Goal: Task Accomplishment & Management: Complete application form

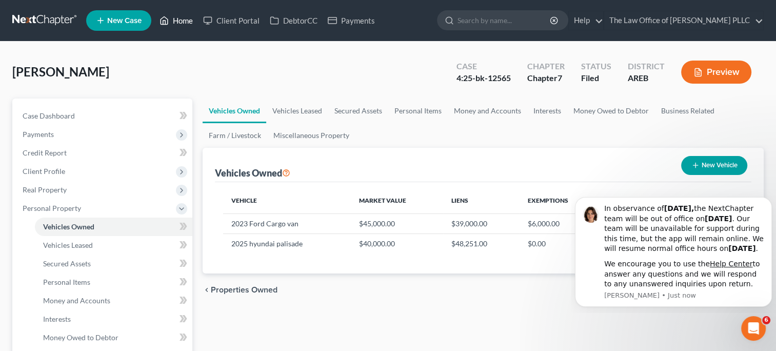
click at [177, 23] on link "Home" at bounding box center [176, 20] width 44 height 18
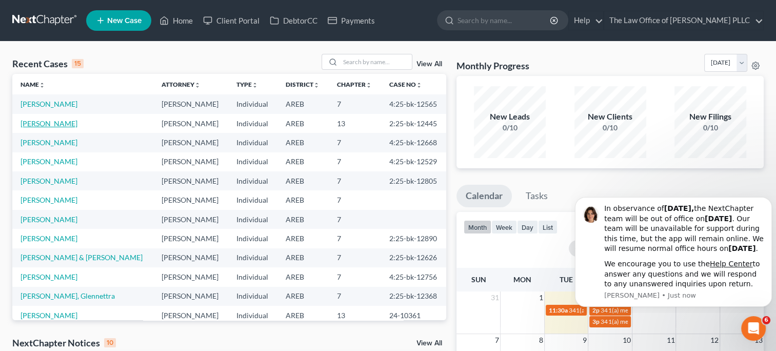
click at [69, 122] on link "[PERSON_NAME]" at bounding box center [49, 123] width 57 height 9
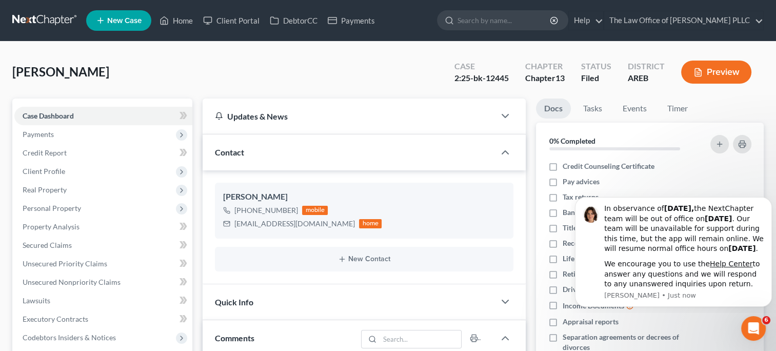
scroll to position [1954, 0]
drag, startPoint x: 485, startPoint y: 78, endPoint x: 508, endPoint y: 82, distance: 23.9
click at [508, 82] on div "2:25-bk-12445" at bounding box center [481, 78] width 54 height 12
copy div "12445"
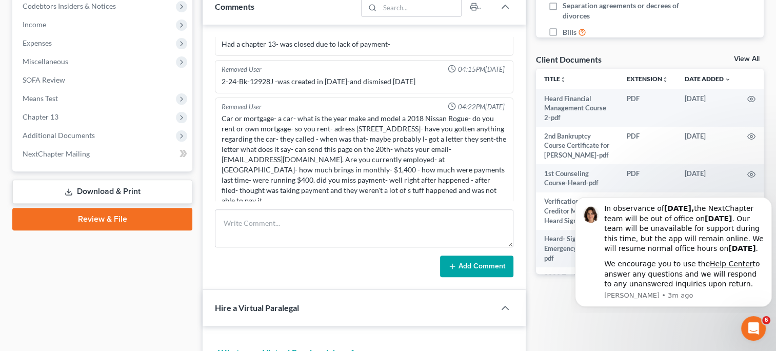
scroll to position [333, 0]
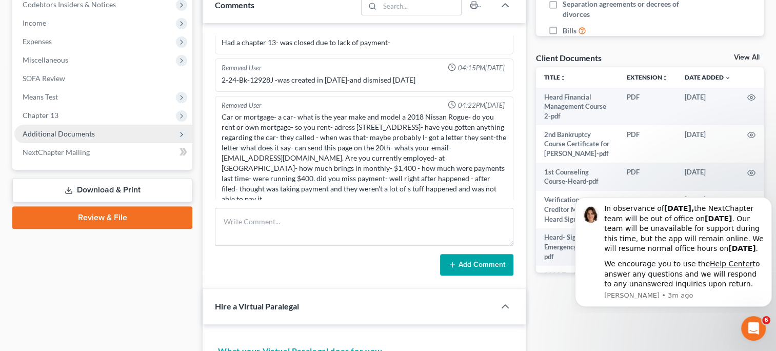
click at [94, 135] on span "Additional Documents" at bounding box center [103, 134] width 178 height 18
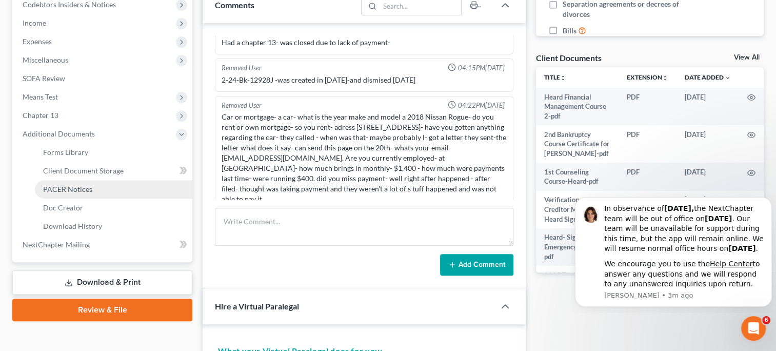
click at [90, 189] on span "PACER Notices" at bounding box center [67, 189] width 49 height 9
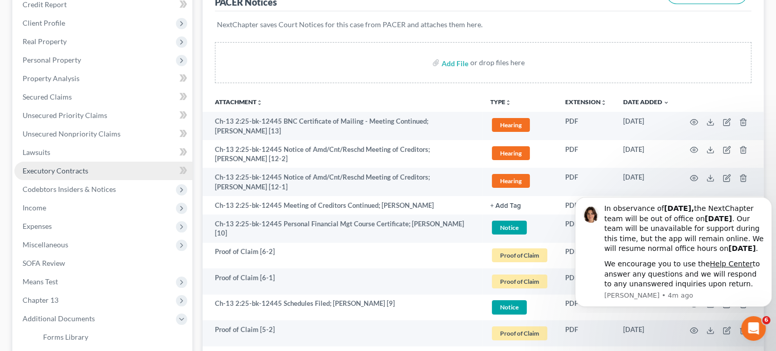
scroll to position [149, 0]
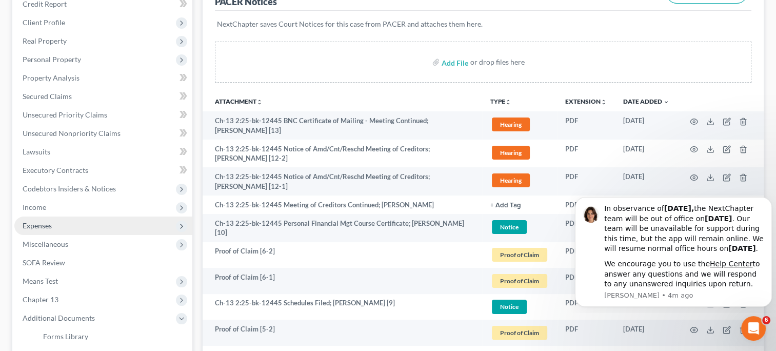
click at [47, 225] on span "Expenses" at bounding box center [37, 225] width 29 height 9
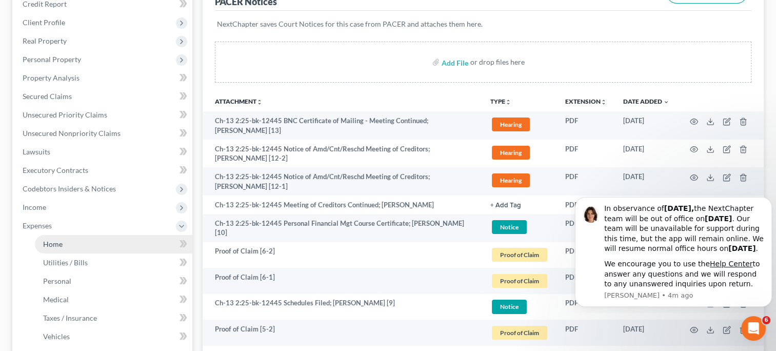
click at [58, 244] on span "Home" at bounding box center [52, 243] width 19 height 9
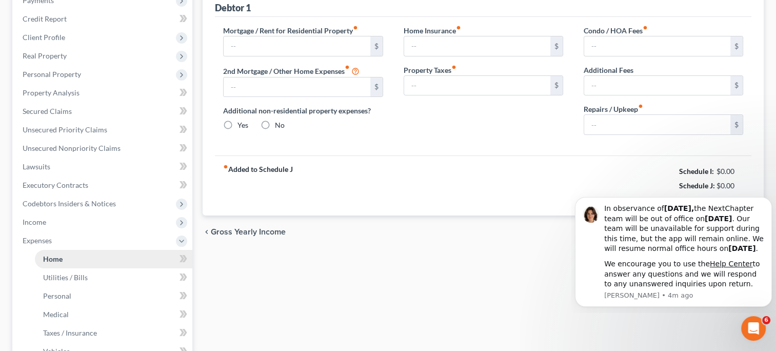
type input "0.00"
radio input "true"
type input "0.00"
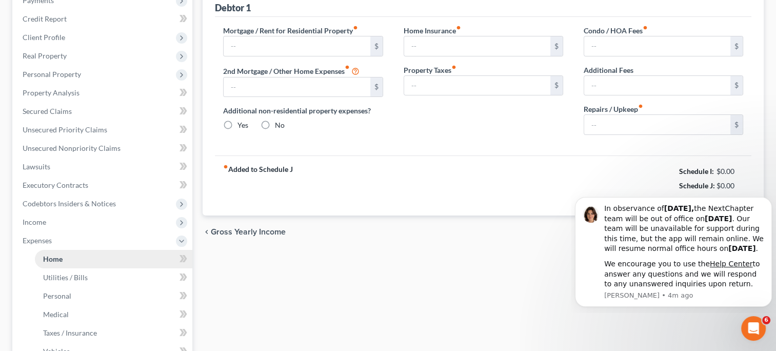
type input "0.00"
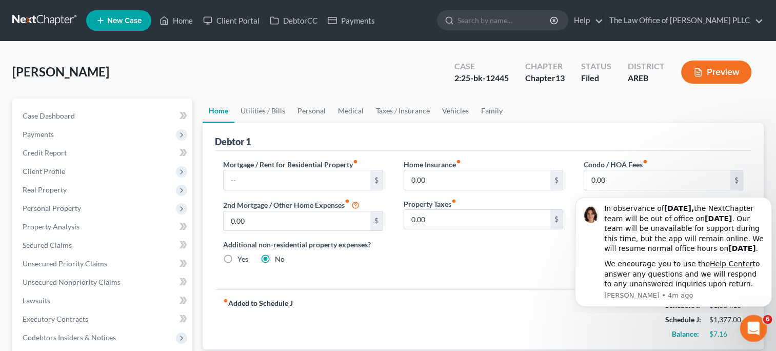
click at [751, 322] on icon "Open Intercom Messenger" at bounding box center [752, 326] width 17 height 17
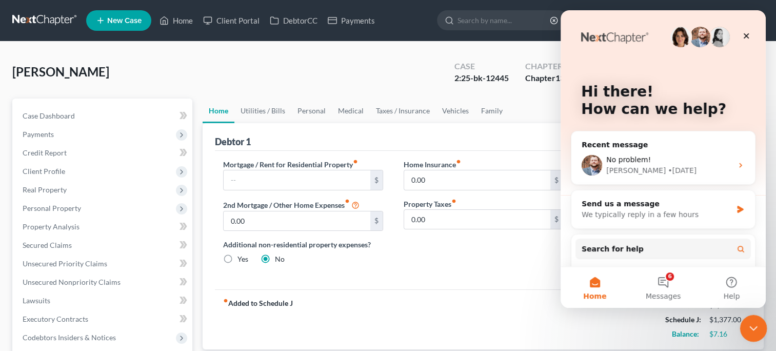
click at [752, 326] on icon "Close Intercom Messenger" at bounding box center [752, 326] width 12 height 12
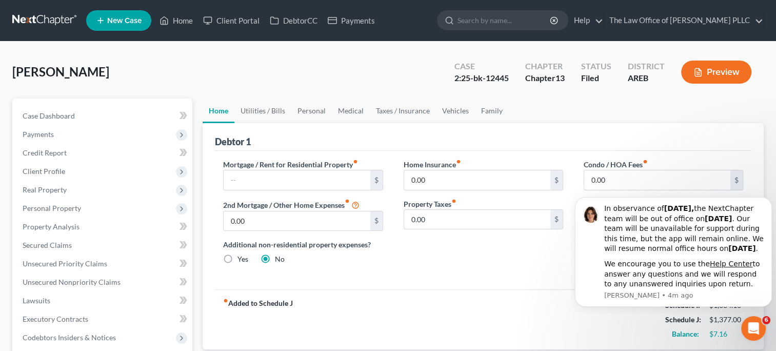
click at [533, 305] on div "fiber_manual_record Added to Schedule J Schedule I: $1,384.16 Schedule J: $1,37…" at bounding box center [483, 319] width 536 height 60
click at [754, 325] on icon "Open Intercom Messenger" at bounding box center [752, 326] width 17 height 17
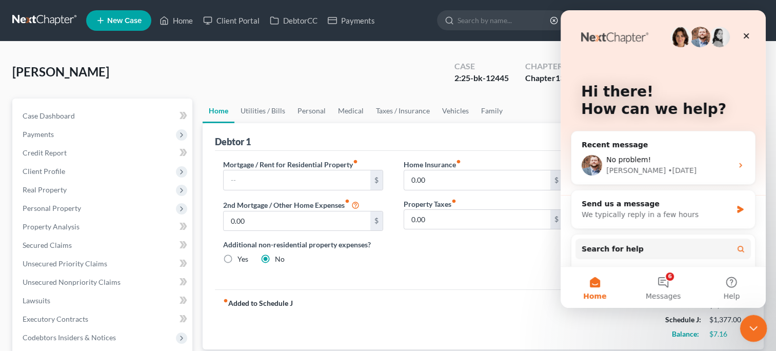
click at [754, 325] on icon "Close Intercom Messenger" at bounding box center [752, 326] width 12 height 12
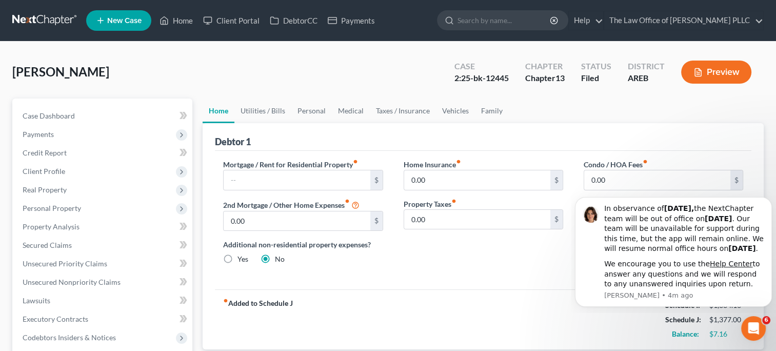
click html "In observance of [DATE], the NextChapter team will be out of office [DATE][DATE…"
click at [768, 197] on icon "Dismiss notification" at bounding box center [769, 200] width 6 height 6
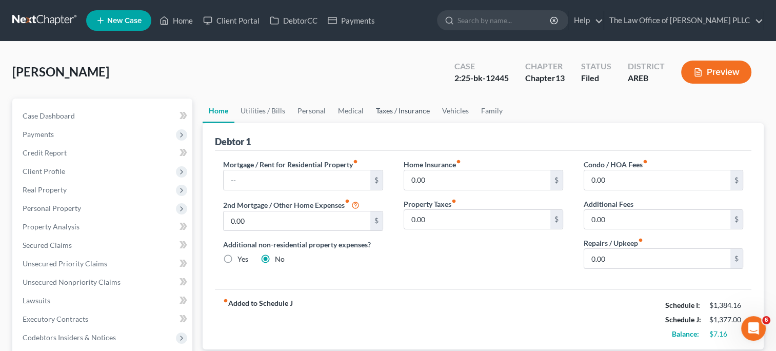
click at [407, 107] on link "Taxes / Insurance" at bounding box center [403, 110] width 66 height 25
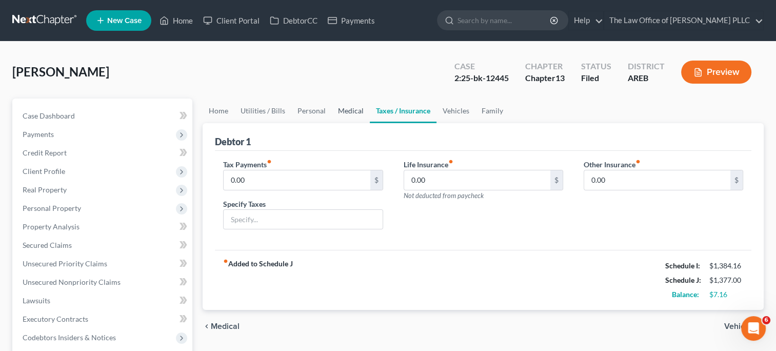
click at [357, 109] on link "Medical" at bounding box center [351, 110] width 38 height 25
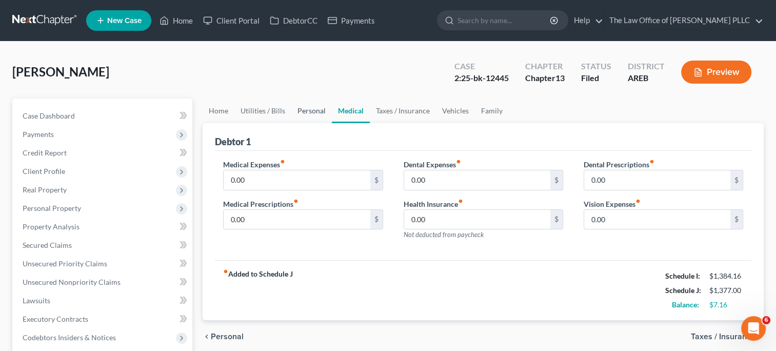
click at [307, 109] on link "Personal" at bounding box center [311, 110] width 41 height 25
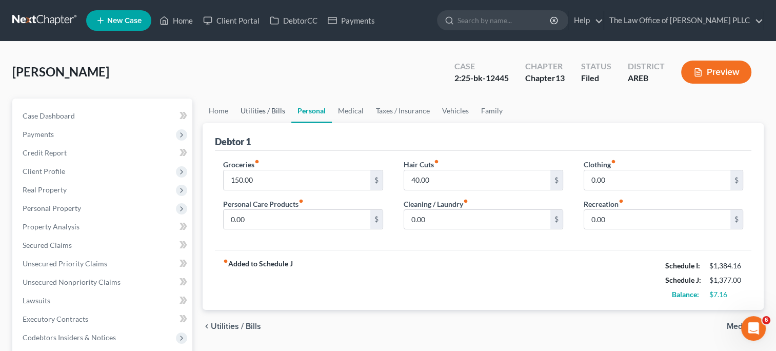
click at [271, 107] on link "Utilities / Bills" at bounding box center [262, 110] width 57 height 25
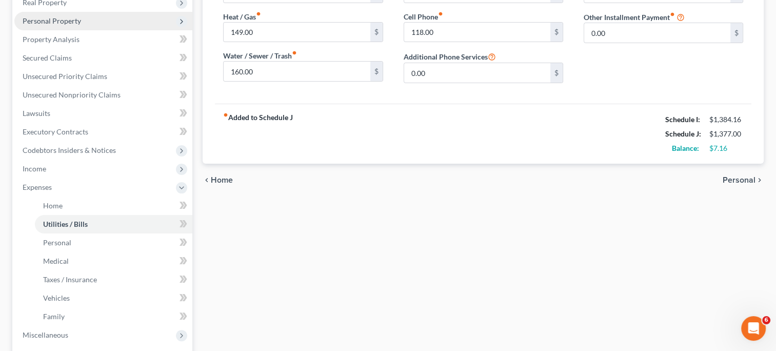
scroll to position [188, 0]
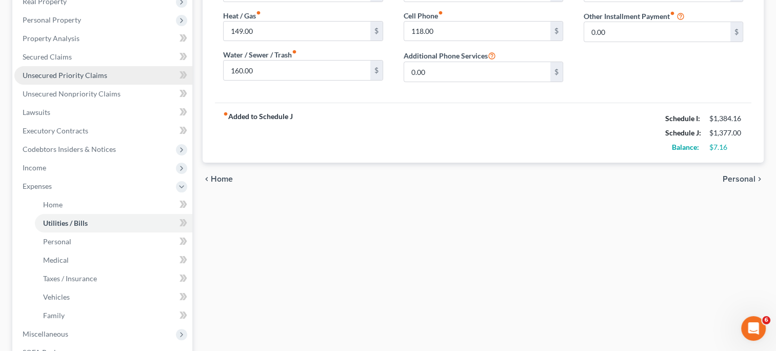
click at [65, 72] on span "Unsecured Priority Claims" at bounding box center [65, 75] width 85 height 9
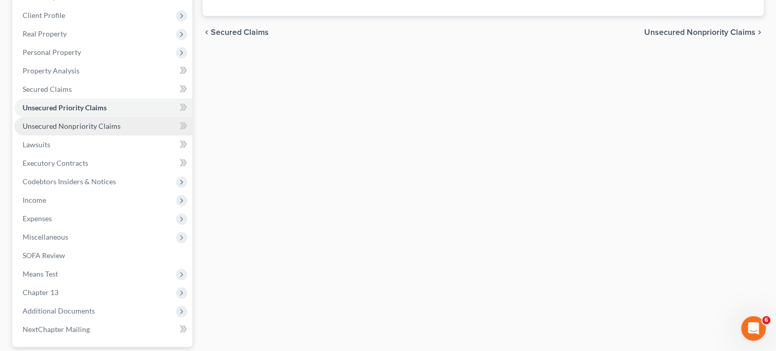
click at [71, 120] on link "Unsecured Nonpriority Claims" at bounding box center [103, 126] width 178 height 18
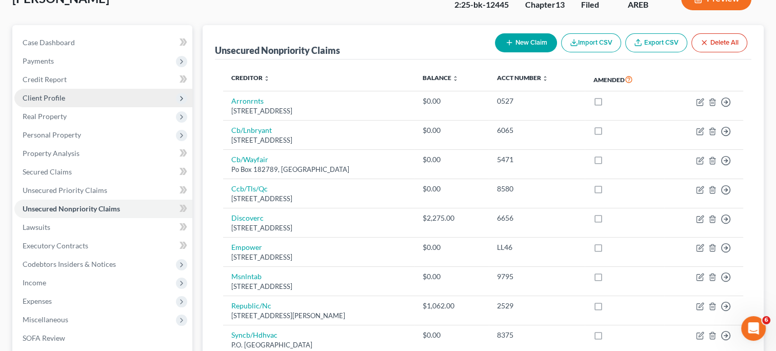
scroll to position [142, 0]
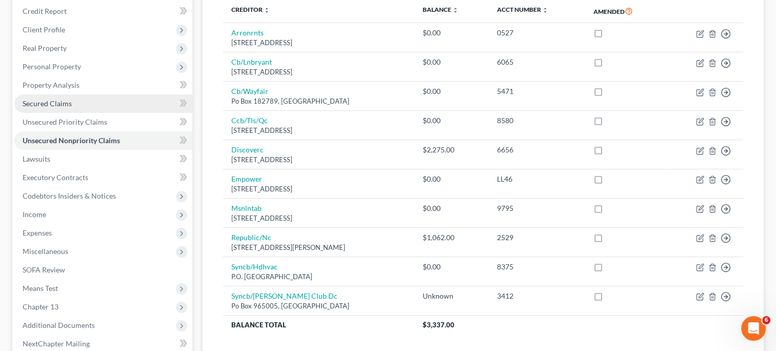
click at [121, 107] on link "Secured Claims" at bounding box center [103, 103] width 178 height 18
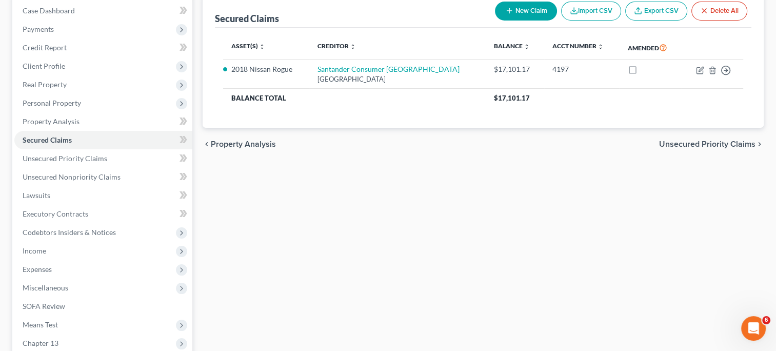
scroll to position [249, 0]
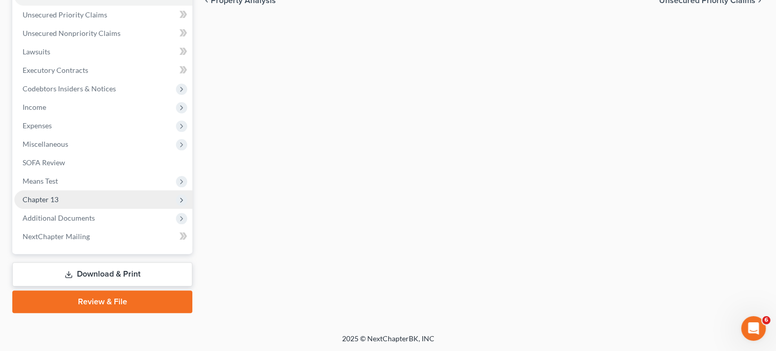
click at [59, 198] on span "Chapter 13" at bounding box center [103, 199] width 178 height 18
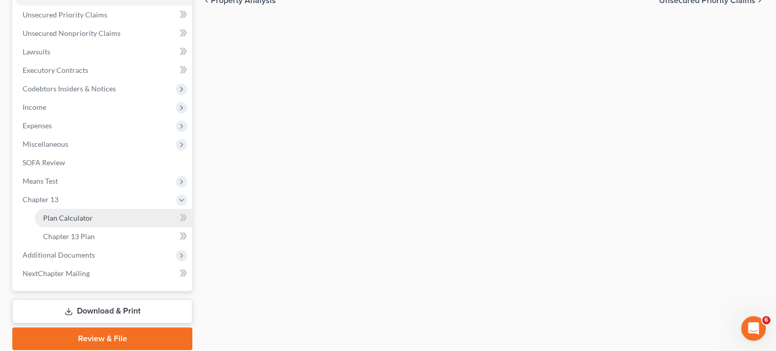
click at [75, 215] on span "Plan Calculator" at bounding box center [68, 217] width 50 height 9
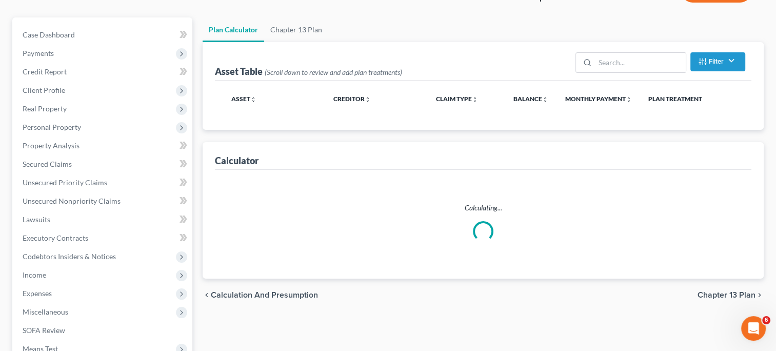
scroll to position [3, 0]
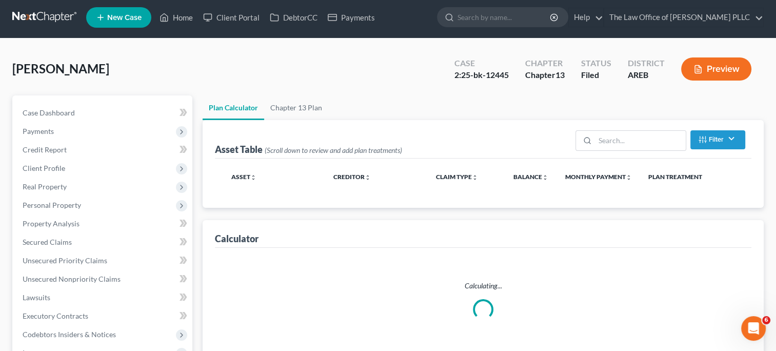
select select "59"
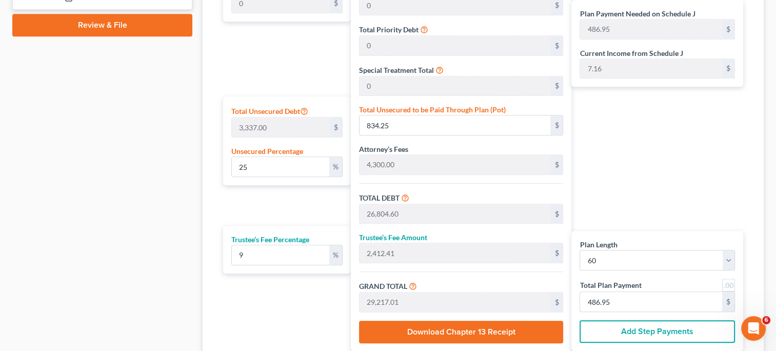
scroll to position [563, 0]
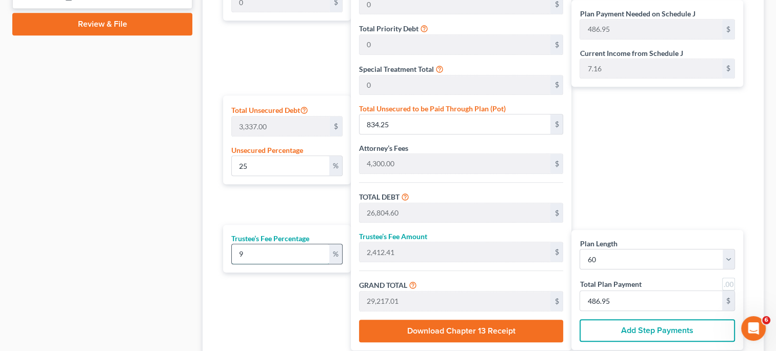
click at [249, 258] on input "9" at bounding box center [280, 253] width 97 height 19
type input "0"
type input "2"
type input "536.09"
type input "27,340.69"
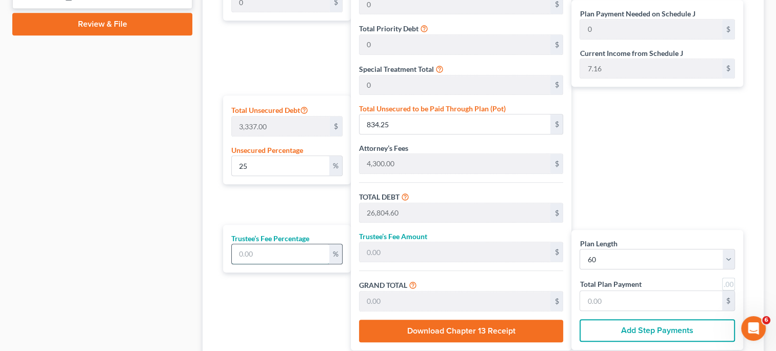
type input "455.67"
type input "25"
type input "6,701.15"
type input "33,505.75"
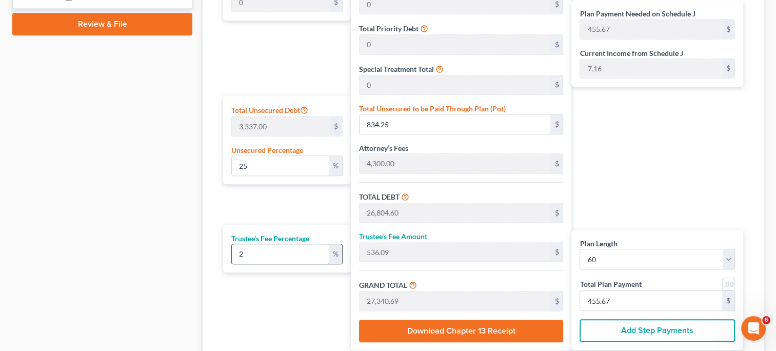
type input "558.42"
click at [590, 175] on div "Plan Payment Needed on Schedule J 558.42 $ Current Income from Schedule J 7.16 …" at bounding box center [659, 142] width 177 height 416
click at [274, 250] on input "25" at bounding box center [280, 253] width 97 height 19
type input "2"
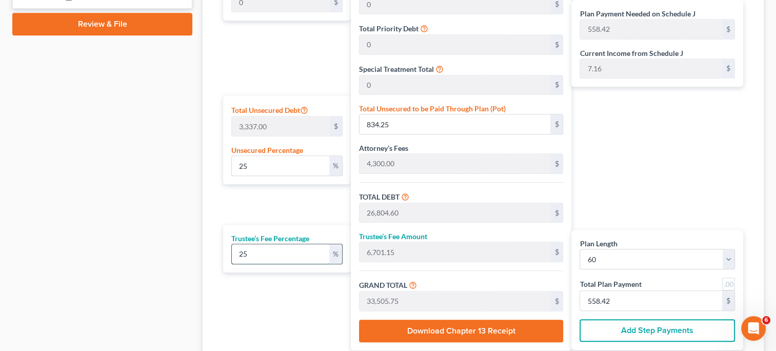
type input "536.09"
type input "27,340.69"
type input "455.67"
type input "0"
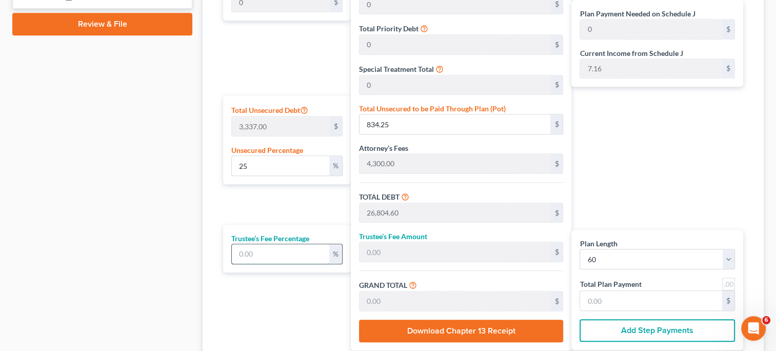
type input "9"
type input "2,412.41"
type input "29,217.01"
type input "486.95"
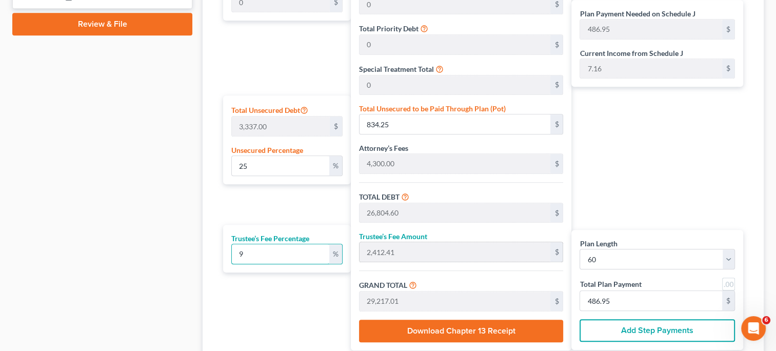
type input "9"
click at [644, 172] on div "Plan Payment Needed on Schedule J 486.95 $ Current Income from Schedule J 7.16 …" at bounding box center [659, 142] width 177 height 416
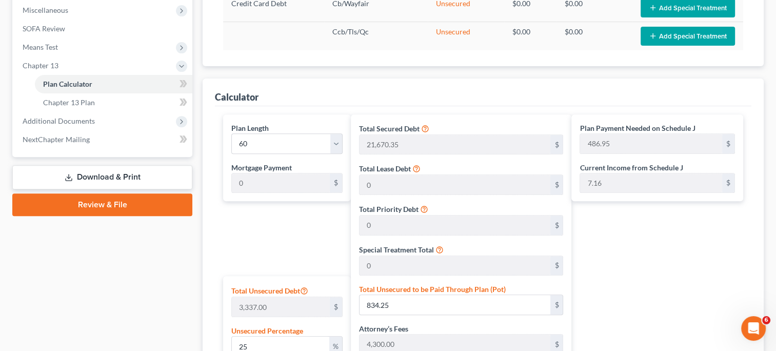
scroll to position [440, 0]
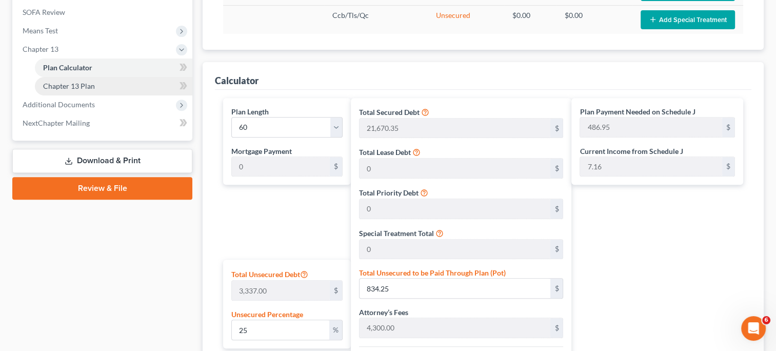
click at [79, 84] on span "Chapter 13 Plan" at bounding box center [69, 86] width 52 height 9
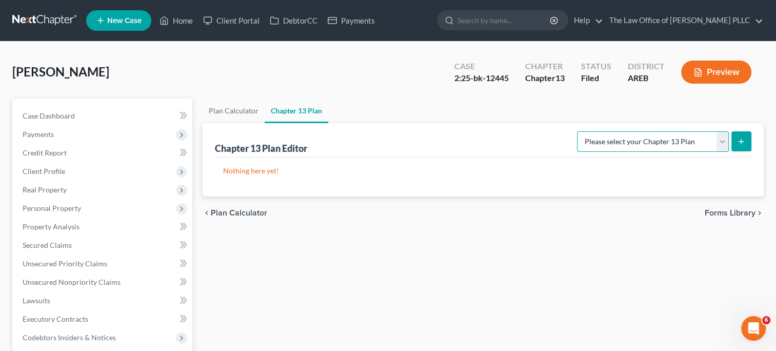
click at [716, 138] on select "Please select your Chapter 13 Plan District of [US_STATE] - Revised 1/20 Nation…" at bounding box center [653, 141] width 152 height 21
select select "0"
click at [581, 131] on select "Please select your Chapter 13 Plan District of [US_STATE] - Revised 1/20 Nation…" at bounding box center [653, 141] width 152 height 21
click at [739, 143] on icon "submit" at bounding box center [741, 141] width 8 height 8
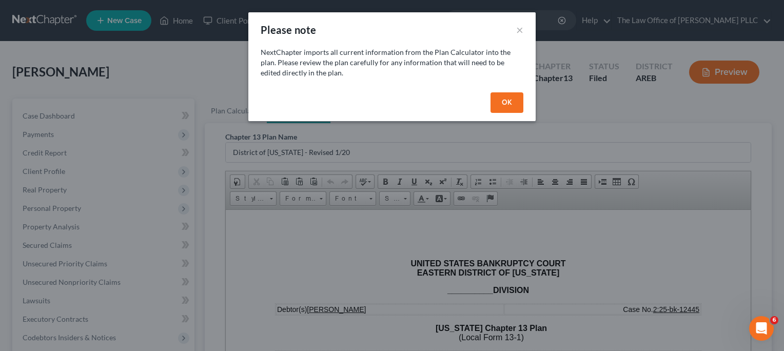
click at [506, 103] on button "OK" at bounding box center [506, 102] width 33 height 21
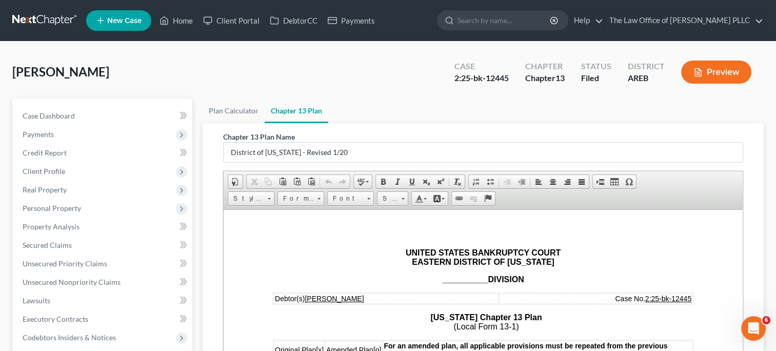
scroll to position [10, 0]
click at [484, 283] on strong "__________ DIVISION" at bounding box center [483, 279] width 82 height 9
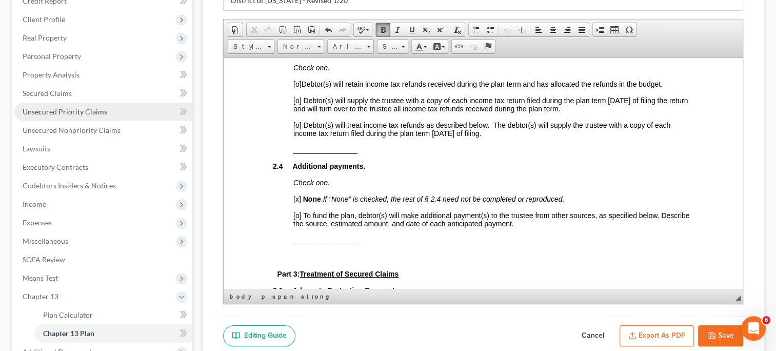
scroll to position [152, 0]
click at [298, 85] on span "[o]" at bounding box center [297, 83] width 8 height 8
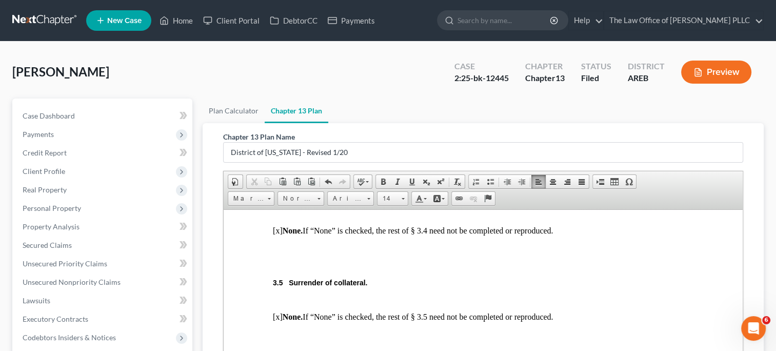
scroll to position [1759, 0]
